Goal: Task Accomplishment & Management: Manage account settings

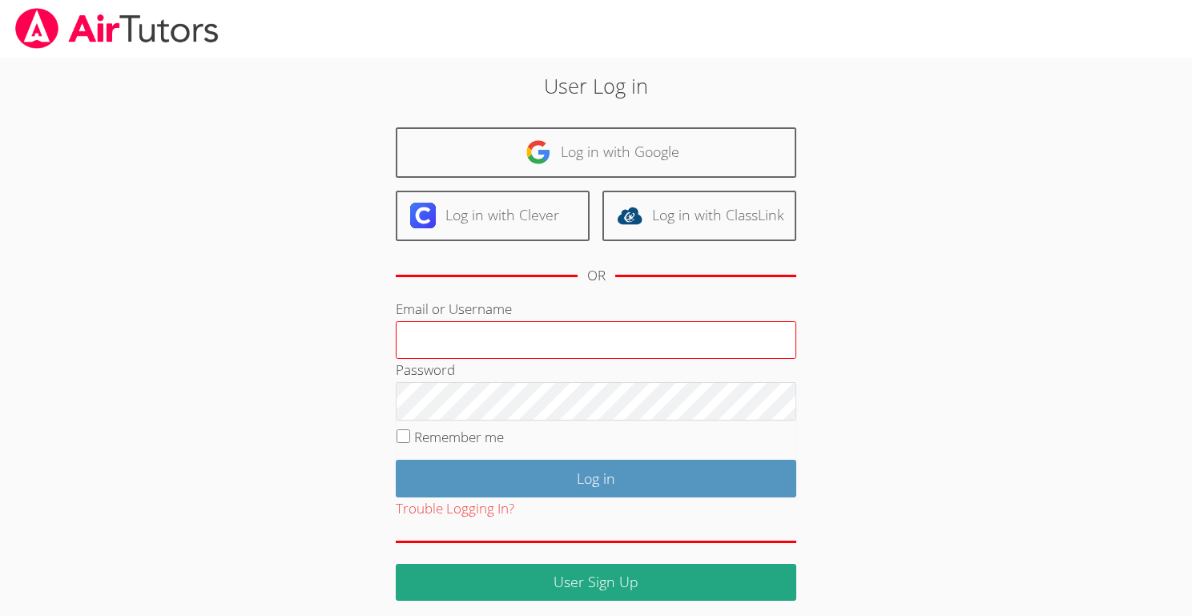
click at [465, 334] on input "Email or Username" at bounding box center [596, 340] width 401 height 38
type input "[EMAIL_ADDRESS][DOMAIN_NAME]"
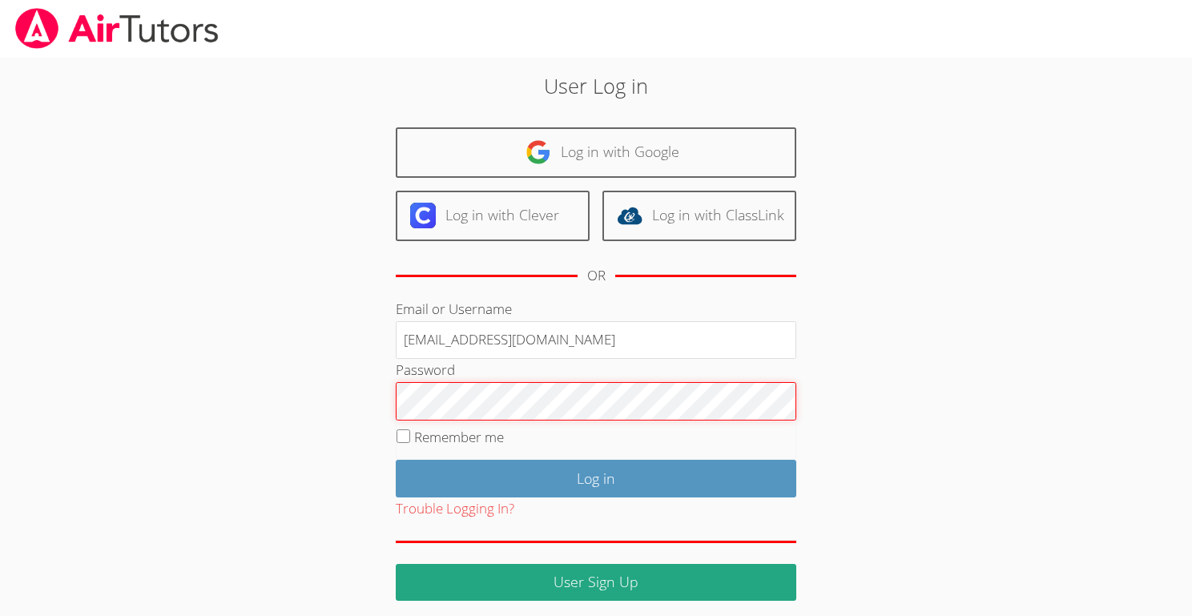
click at [396, 460] on input "Log in" at bounding box center [596, 479] width 401 height 38
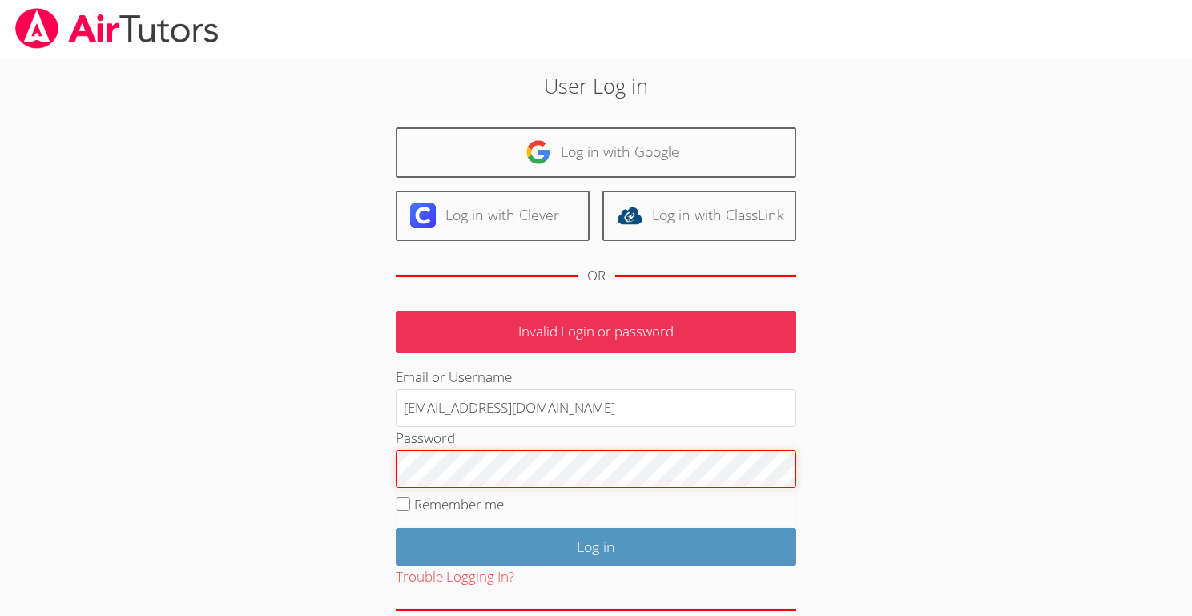
click at [396, 528] on input "Log in" at bounding box center [596, 547] width 401 height 38
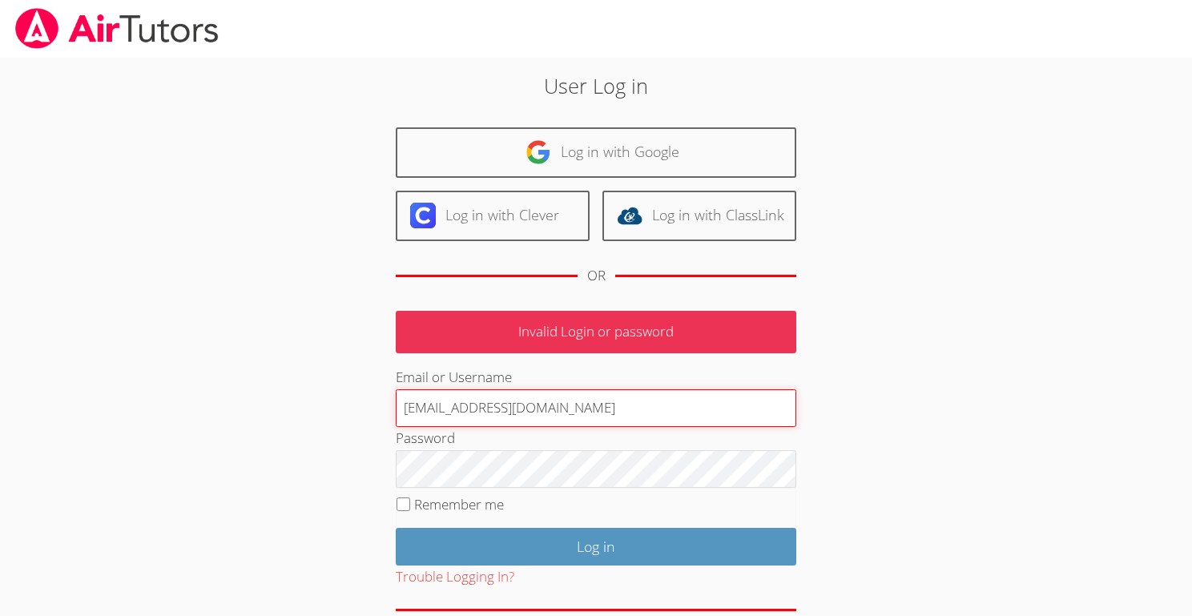
drag, startPoint x: 433, startPoint y: 419, endPoint x: 515, endPoint y: 417, distance: 82.6
click at [515, 417] on input "[EMAIL_ADDRESS][DOMAIN_NAME]" at bounding box center [596, 408] width 401 height 38
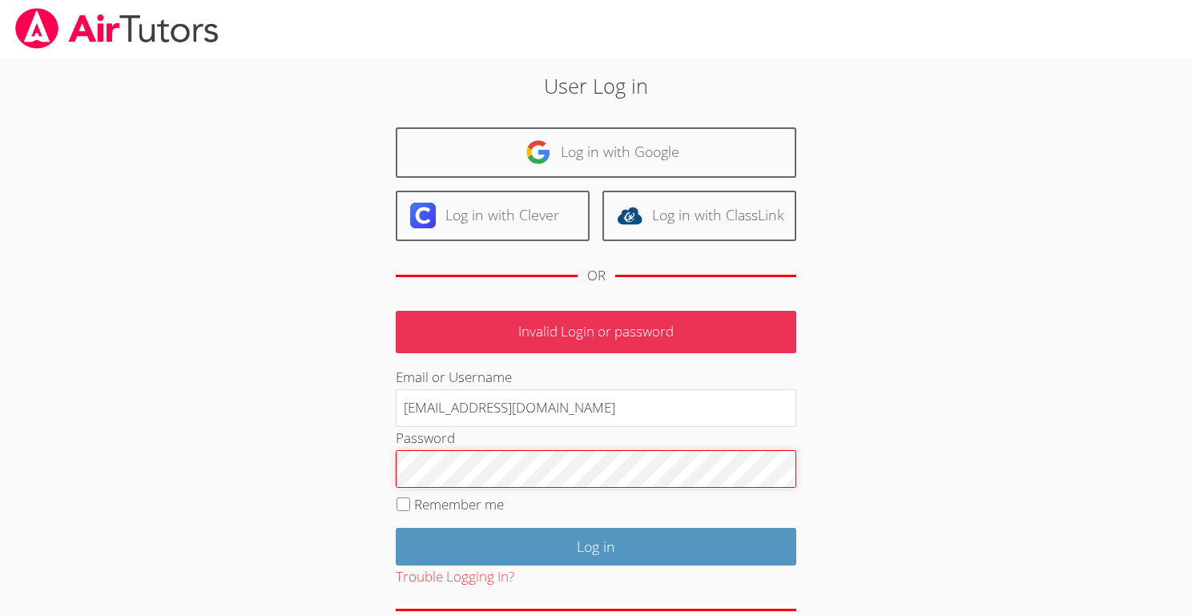
click at [396, 528] on input "Log in" at bounding box center [596, 547] width 401 height 38
